Goal: Task Accomplishment & Management: Manage account settings

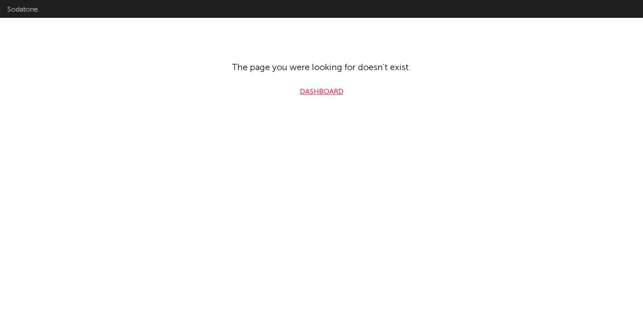
click at [326, 88] on link "Dashboard" at bounding box center [322, 92] width 44 height 11
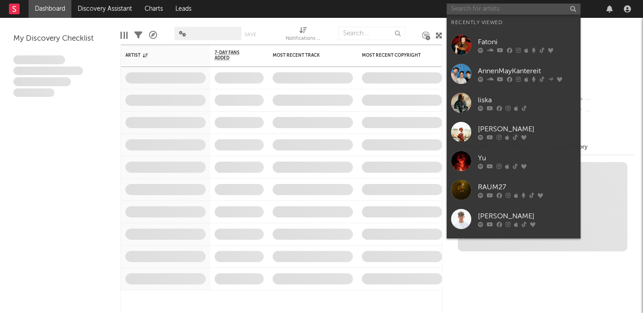
click at [496, 11] on input "text" at bounding box center [514, 9] width 134 height 11
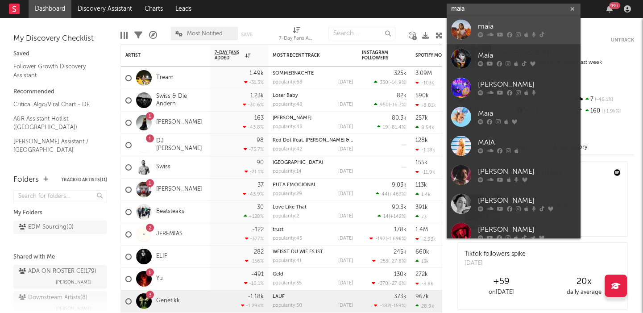
type input "maia"
click at [537, 36] on div at bounding box center [527, 34] width 98 height 5
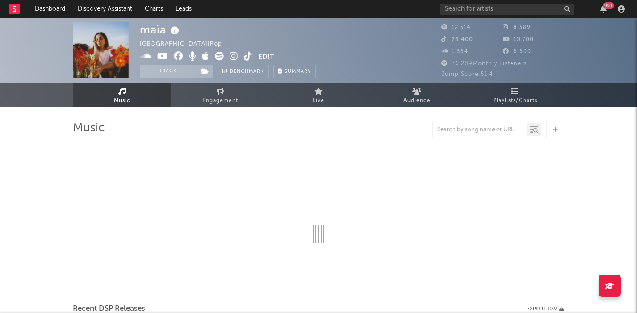
select select "6m"
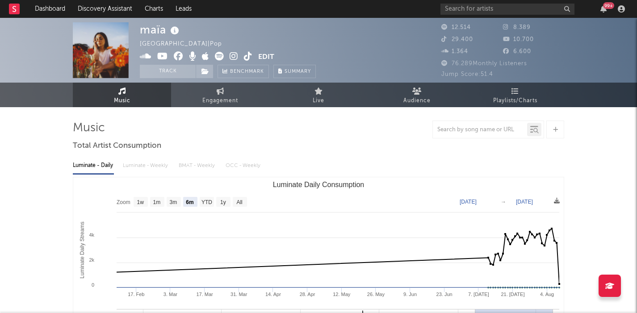
click at [245, 56] on icon at bounding box center [248, 56] width 8 height 9
click at [235, 54] on icon at bounding box center [234, 56] width 8 height 9
click at [163, 56] on icon at bounding box center [162, 56] width 11 height 9
drag, startPoint x: 166, startPoint y: 29, endPoint x: 142, endPoint y: 29, distance: 24.1
click at [142, 29] on div "maïa" at bounding box center [161, 29] width 42 height 15
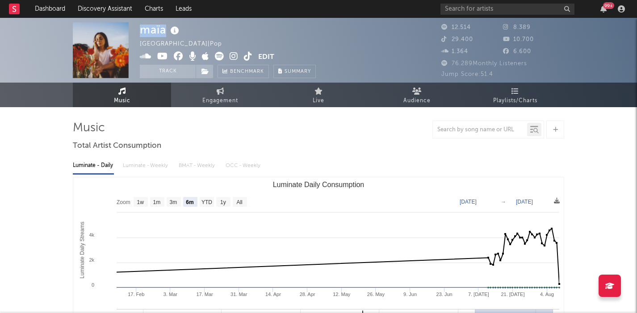
copy div "maïa"
click at [215, 91] on link "Engagement" at bounding box center [220, 95] width 98 height 25
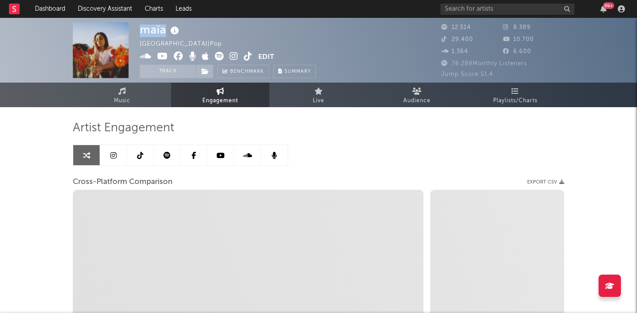
select select "1w"
select select "1m"
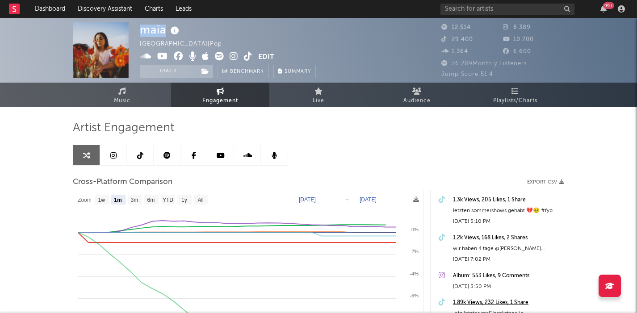
click at [233, 57] on icon at bounding box center [234, 56] width 8 height 9
click at [245, 58] on icon at bounding box center [248, 56] width 8 height 9
click at [265, 55] on button "Edit" at bounding box center [266, 57] width 16 height 11
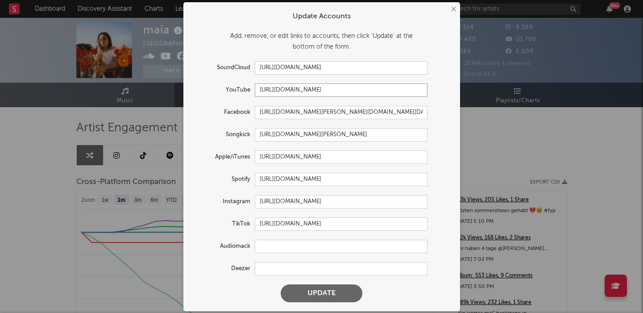
drag, startPoint x: 355, startPoint y: 91, endPoint x: 224, endPoint y: 105, distance: 131.6
click at [224, 105] on form "Update Accounts Add, remove, or edit links to accounts, then click 'Update' at …" at bounding box center [322, 157] width 268 height 300
type input "h"
paste input "[URL][DOMAIN_NAME]"
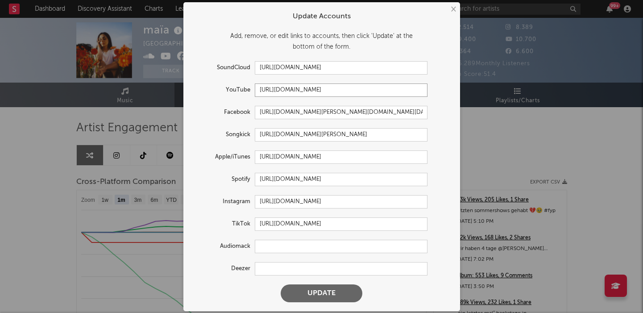
type input "[URL][DOMAIN_NAME]"
click at [360, 68] on input "[URL][DOMAIN_NAME]" at bounding box center [341, 67] width 173 height 13
type input "[URL][DOMAIN_NAME]"
click at [375, 110] on input "[URL][DOMAIN_NAME][PERSON_NAME][DOMAIN_NAME][DATE]" at bounding box center [341, 112] width 173 height 13
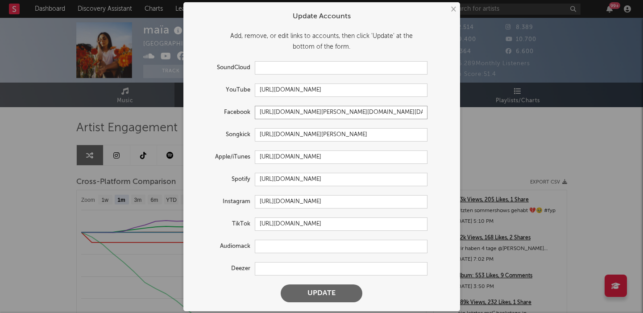
drag, startPoint x: 334, startPoint y: 113, endPoint x: 352, endPoint y: 115, distance: 18.0
click at [351, 114] on input "[URL][DOMAIN_NAME][PERSON_NAME][DOMAIN_NAME][DATE]" at bounding box center [341, 112] width 173 height 13
click at [363, 112] on input "[URL][DOMAIN_NAME][PERSON_NAME][DOMAIN_NAME][DATE]" at bounding box center [341, 112] width 173 height 13
drag, startPoint x: 347, startPoint y: 114, endPoint x: 195, endPoint y: 123, distance: 152.1
click at [195, 123] on form "Update Accounts Add, remove, or edit links to accounts, then click 'Update' at …" at bounding box center [322, 157] width 268 height 300
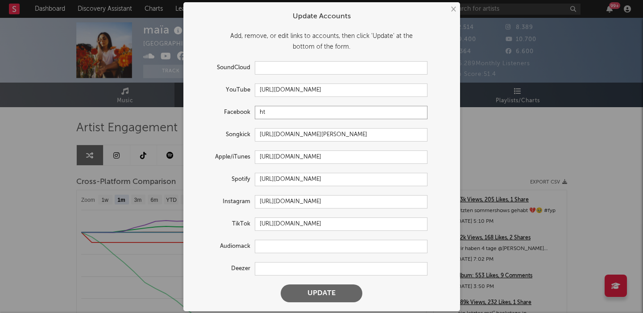
type input "h"
click at [372, 185] on input "[URL][DOMAIN_NAME]" at bounding box center [341, 179] width 173 height 13
click at [367, 180] on input "[URL][DOMAIN_NAME]" at bounding box center [341, 179] width 173 height 13
click at [372, 200] on input "[URL][DOMAIN_NAME]" at bounding box center [341, 201] width 173 height 13
drag, startPoint x: 372, startPoint y: 200, endPoint x: 255, endPoint y: 191, distance: 117.4
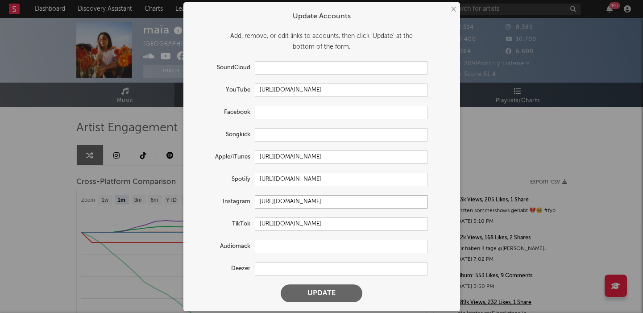
click at [255, 191] on form "Update Accounts Add, remove, or edit links to accounts, then click 'Update' at …" at bounding box center [322, 157] width 268 height 300
click at [317, 293] on button "Update" at bounding box center [322, 293] width 82 height 18
select select "1w"
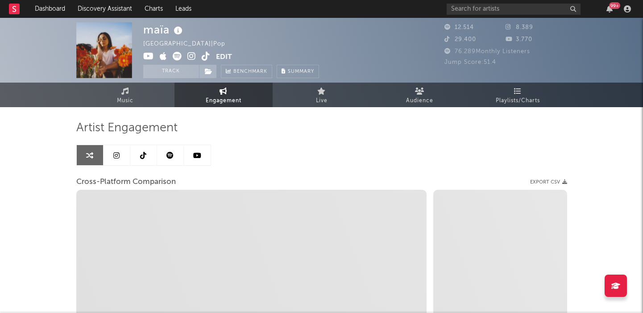
select select "1m"
